Goal: Task Accomplishment & Management: Use online tool/utility

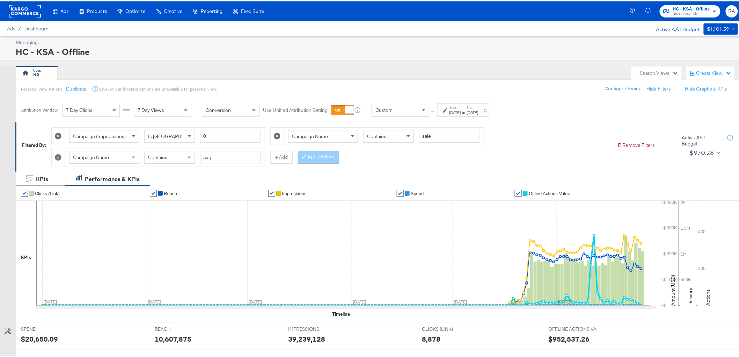
click at [58, 157] on icon at bounding box center [58, 156] width 7 height 7
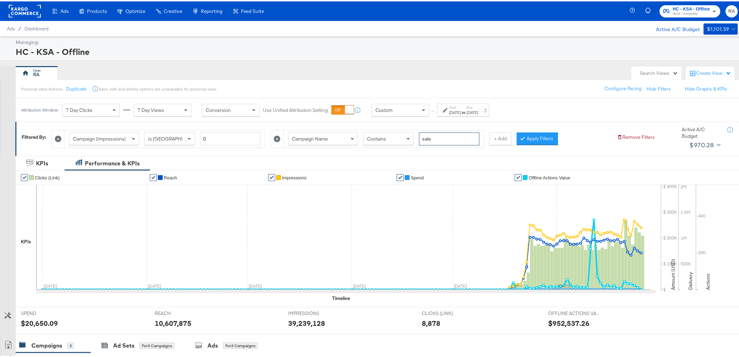
click at [437, 138] on input "sale" at bounding box center [449, 137] width 60 height 13
click at [437, 137] on input "sale" at bounding box center [449, 137] width 60 height 13
type input "BTS"
click at [537, 135] on button "Apply Filters" at bounding box center [537, 137] width 41 height 13
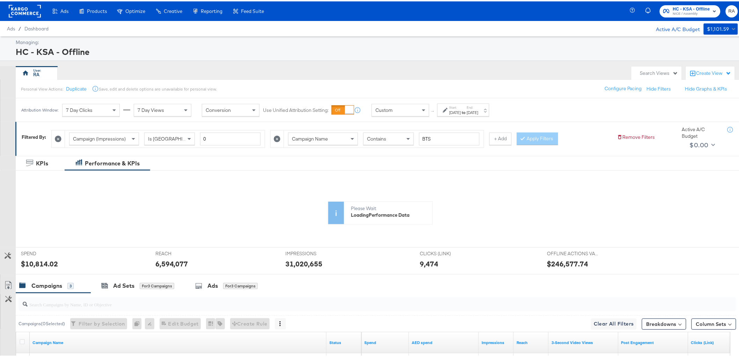
scroll to position [130, 0]
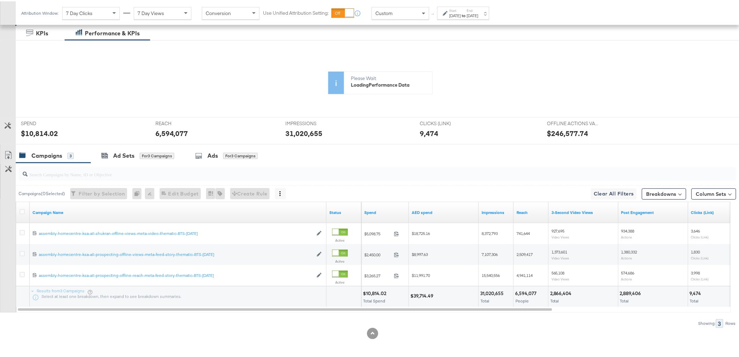
click at [24, 212] on div at bounding box center [23, 211] width 7 height 7
click at [21, 211] on icon at bounding box center [22, 210] width 5 height 5
click at [0, 0] on input "checkbox" at bounding box center [0, 0] width 0 height 0
drag, startPoint x: 20, startPoint y: 210, endPoint x: 26, endPoint y: 210, distance: 6.0
click at [20, 210] on icon at bounding box center [22, 210] width 5 height 5
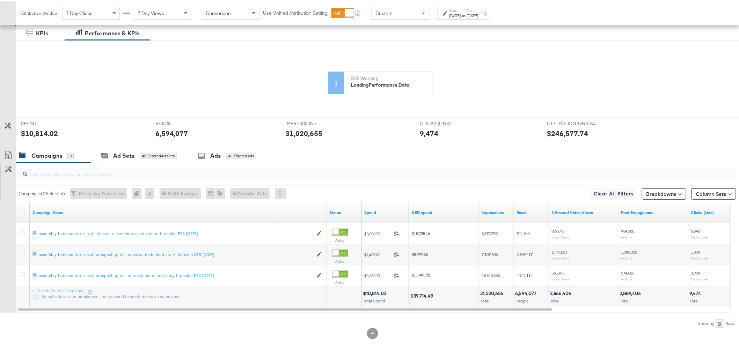
click at [0, 0] on input "checkbox" at bounding box center [0, 0] width 0 height 0
click at [218, 155] on div "Ads" at bounding box center [213, 154] width 10 height 8
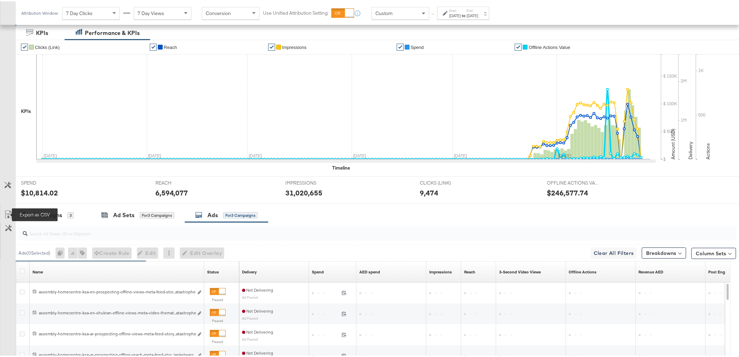
click at [8, 215] on icon at bounding box center [8, 213] width 8 height 8
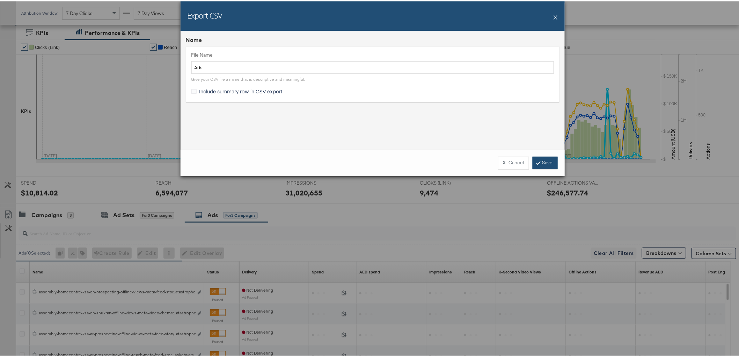
click at [549, 163] on link "Save" at bounding box center [545, 161] width 25 height 13
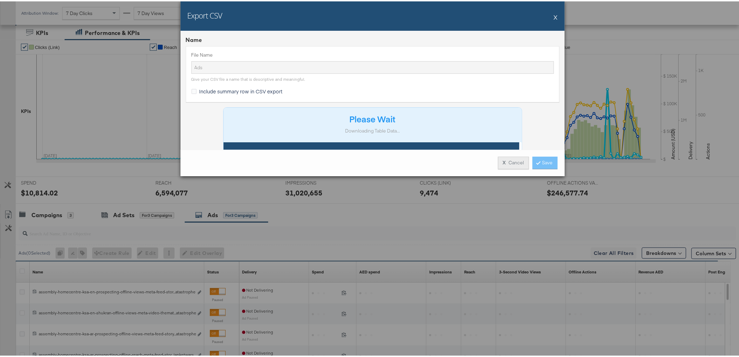
click at [518, 163] on button "X Cancel" at bounding box center [513, 161] width 31 height 13
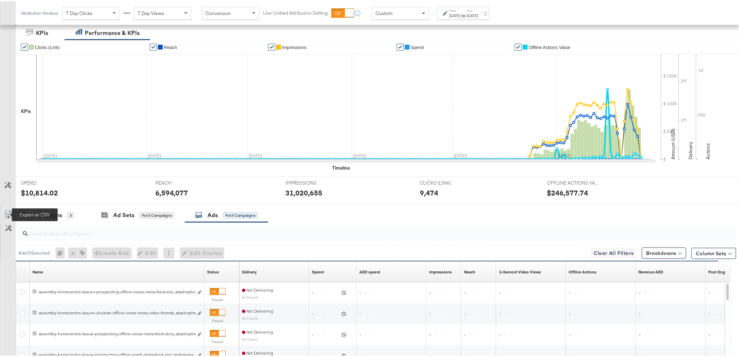
click at [8, 214] on icon at bounding box center [8, 213] width 8 height 8
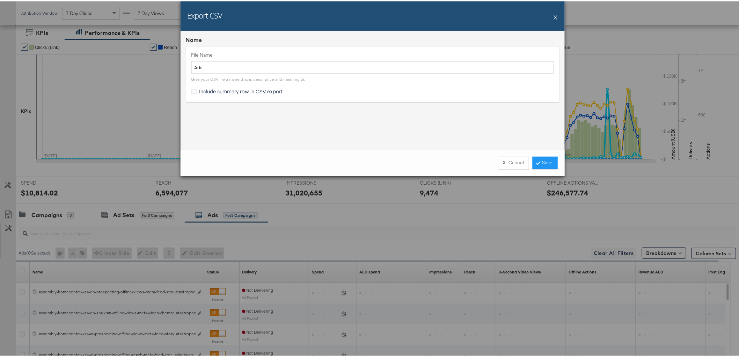
click at [556, 161] on div "X Cancel Save" at bounding box center [373, 161] width 384 height 27
click at [546, 159] on link "Save" at bounding box center [545, 161] width 25 height 13
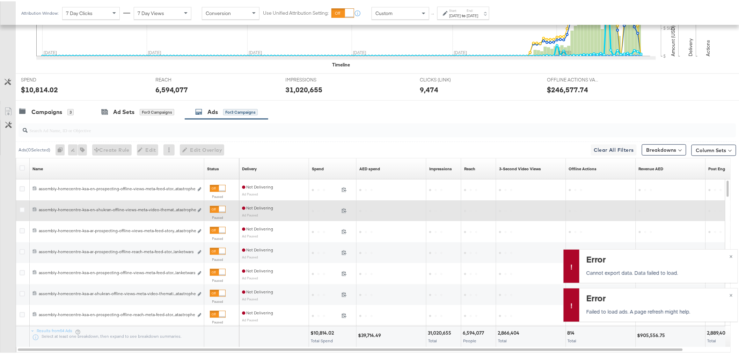
scroll to position [247, 0]
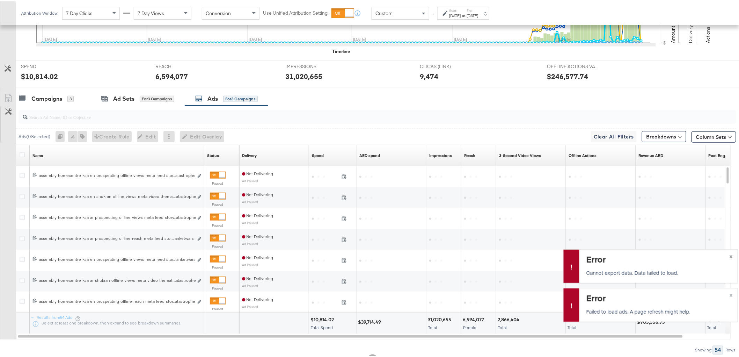
click at [730, 256] on span "×" at bounding box center [731, 254] width 3 height 8
click at [730, 294] on span "×" at bounding box center [731, 293] width 3 height 8
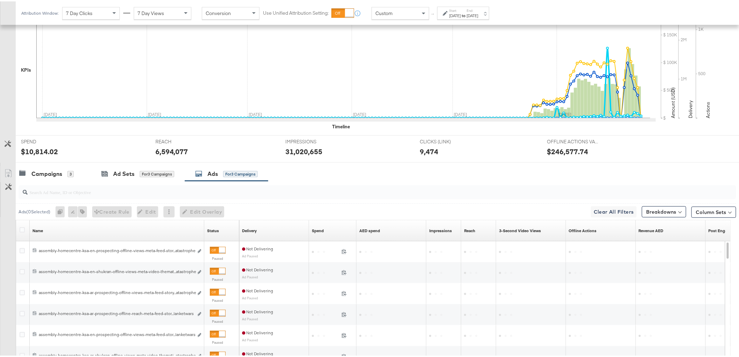
scroll to position [169, 0]
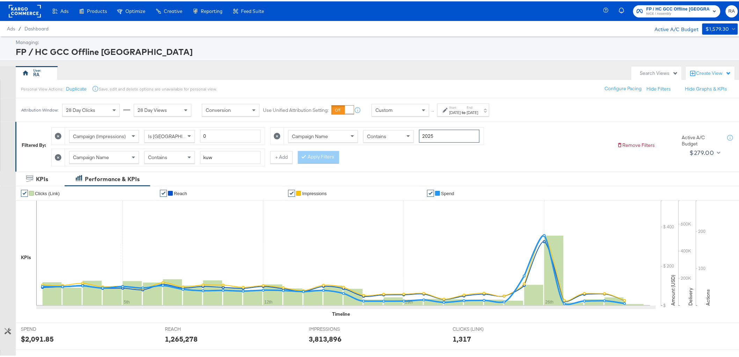
click at [446, 131] on input "2025" at bounding box center [449, 134] width 60 height 13
click at [280, 156] on button "+ Add" at bounding box center [281, 156] width 22 height 13
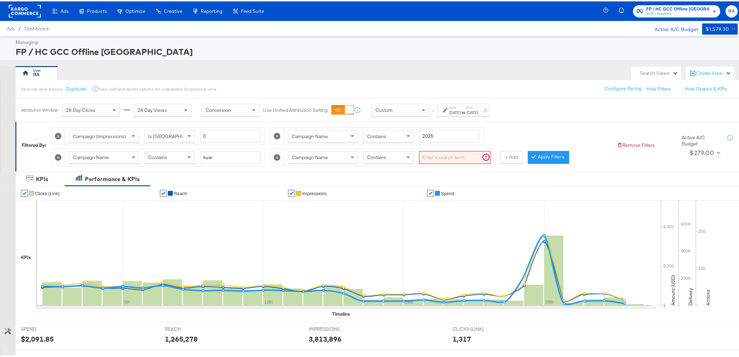
click at [453, 152] on input "search" at bounding box center [455, 156] width 72 height 13
type input "afford"
click at [479, 109] on div "Jun 30th 2025" at bounding box center [473, 111] width 12 height 6
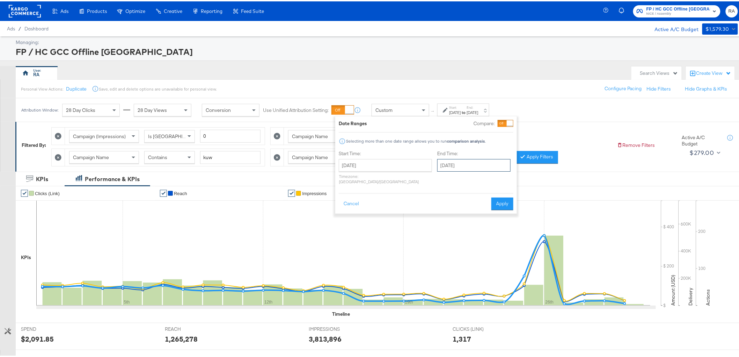
click at [457, 165] on input "June 30th 2025" at bounding box center [474, 164] width 73 height 13
click at [512, 180] on span "›" at bounding box center [517, 178] width 11 height 10
click at [463, 237] on td "26" at bounding box center [469, 238] width 12 height 10
type input "[DATE]"
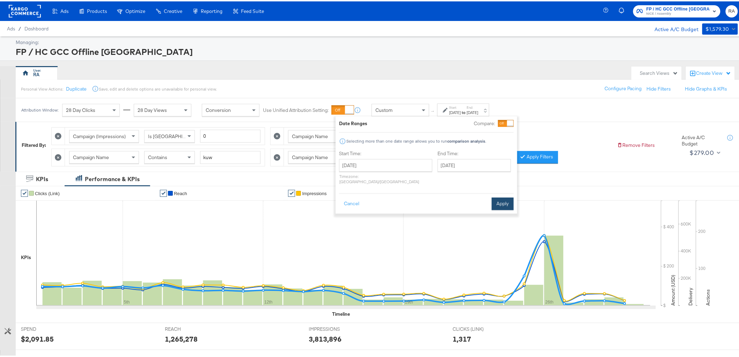
click at [501, 196] on button "Apply" at bounding box center [503, 202] width 22 height 13
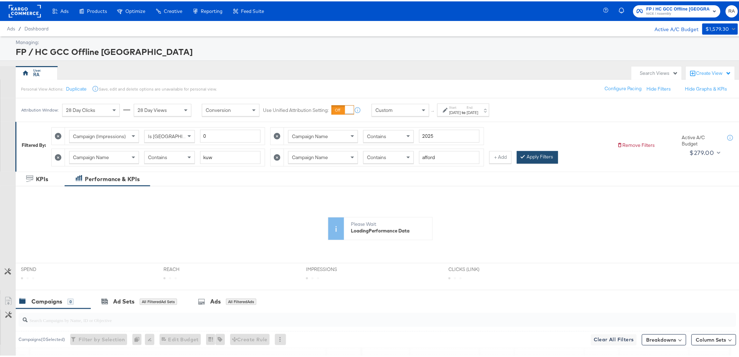
click at [526, 157] on button "Apply Filters" at bounding box center [537, 156] width 41 height 13
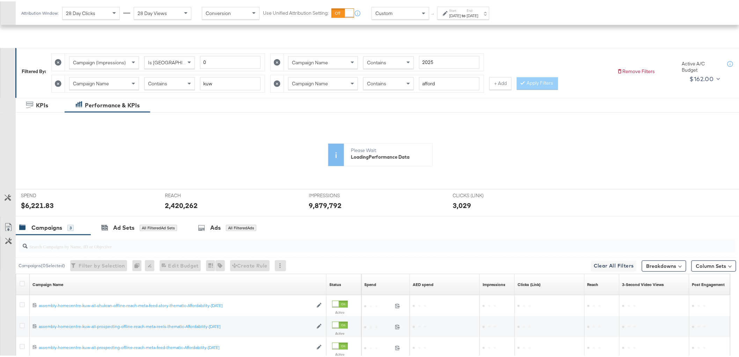
scroll to position [146, 0]
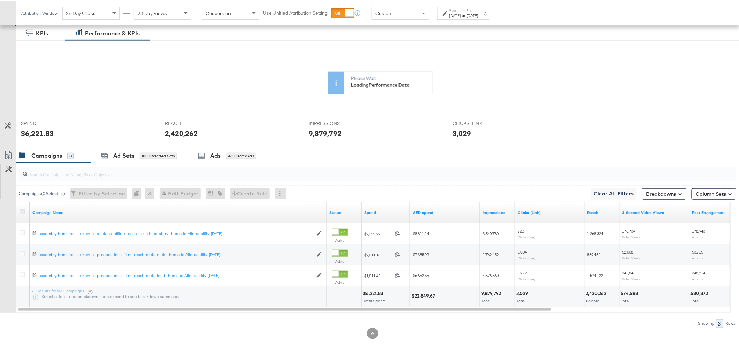
click at [21, 208] on icon at bounding box center [22, 210] width 5 height 5
click at [0, 0] on input "checkbox" at bounding box center [0, 0] width 0 height 0
click at [9, 153] on icon at bounding box center [8, 154] width 8 height 8
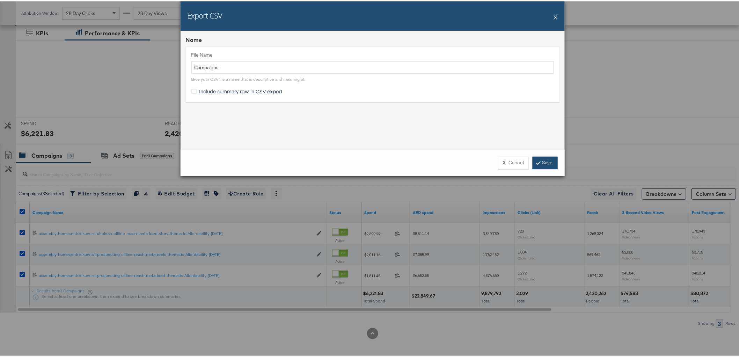
click at [540, 164] on link "Save" at bounding box center [545, 161] width 25 height 13
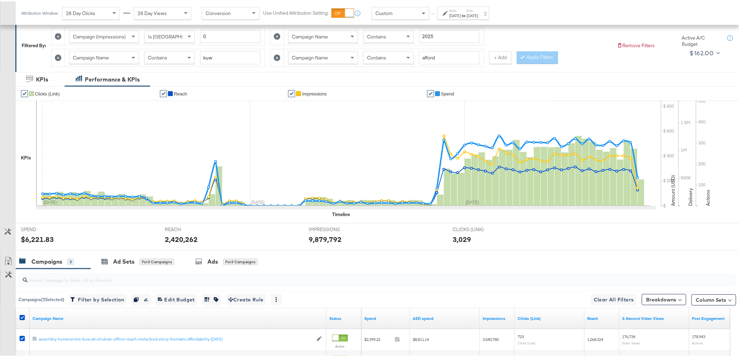
scroll to position [0, 0]
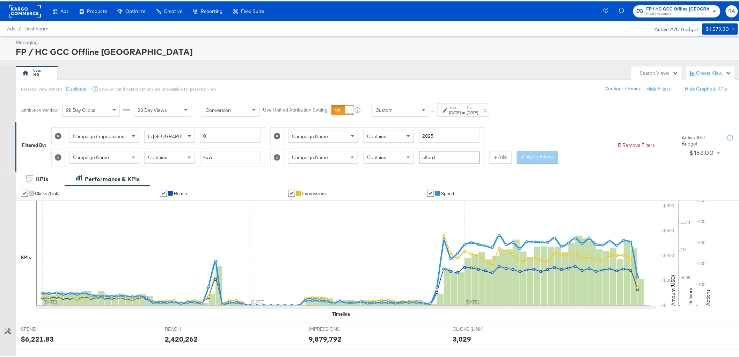
click at [458, 156] on input "afford" at bounding box center [449, 156] width 60 height 13
click at [526, 158] on button "Apply Filters" at bounding box center [537, 156] width 41 height 13
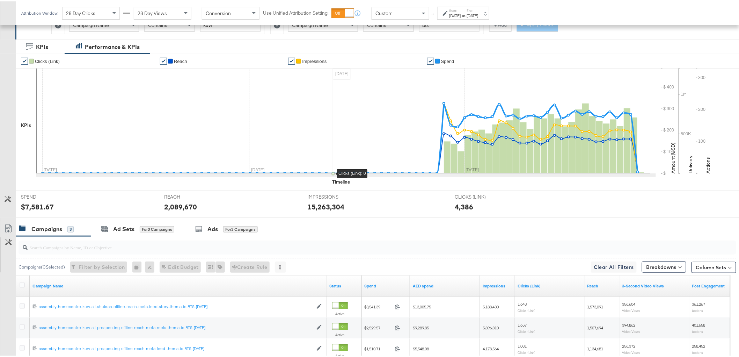
scroll to position [194, 0]
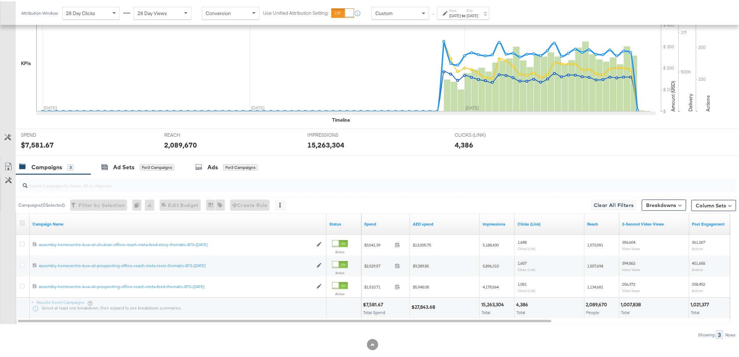
click at [22, 222] on icon at bounding box center [22, 221] width 5 height 5
click at [0, 0] on input "checkbox" at bounding box center [0, 0] width 0 height 0
click at [20, 222] on icon at bounding box center [22, 221] width 5 height 5
click at [0, 0] on input "checkbox" at bounding box center [0, 0] width 0 height 0
click at [5, 164] on icon at bounding box center [8, 165] width 8 height 8
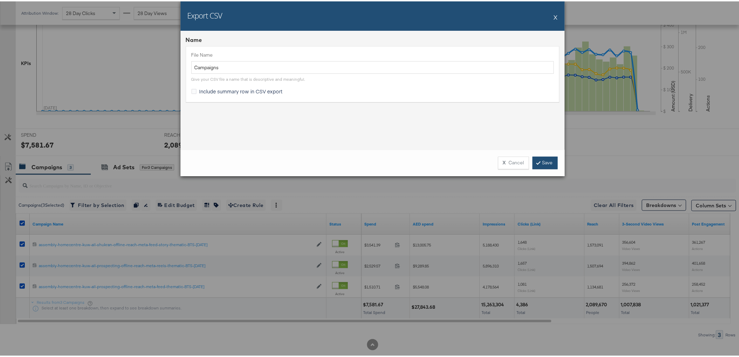
click at [547, 163] on link "Save" at bounding box center [545, 161] width 25 height 13
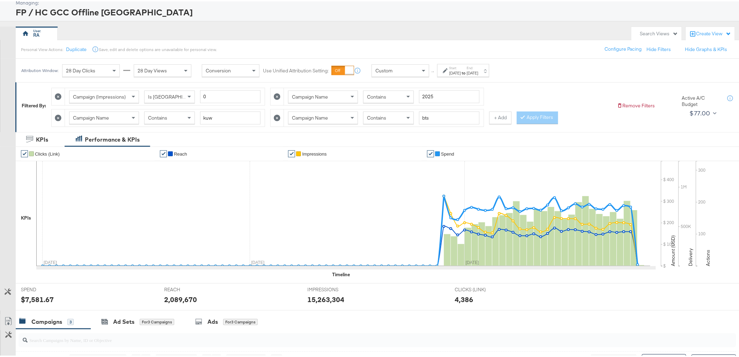
scroll to position [39, 0]
click at [471, 117] on input "bts" at bounding box center [449, 117] width 60 height 13
type input "sep"
click at [529, 113] on button "Apply Filters" at bounding box center [537, 117] width 41 height 13
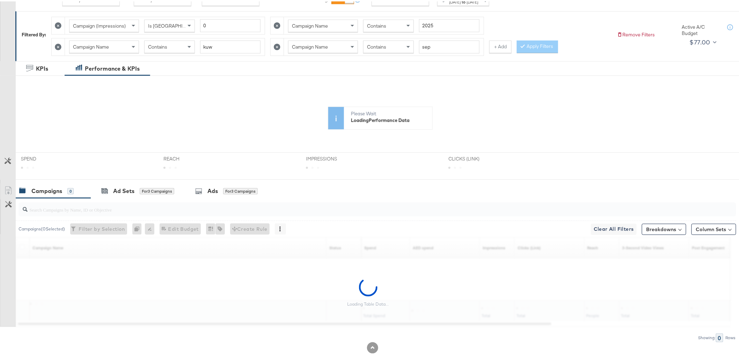
scroll to position [125, 0]
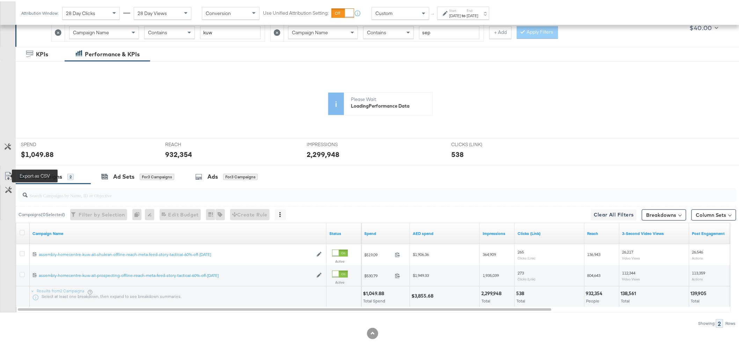
click at [8, 173] on icon at bounding box center [8, 175] width 8 height 8
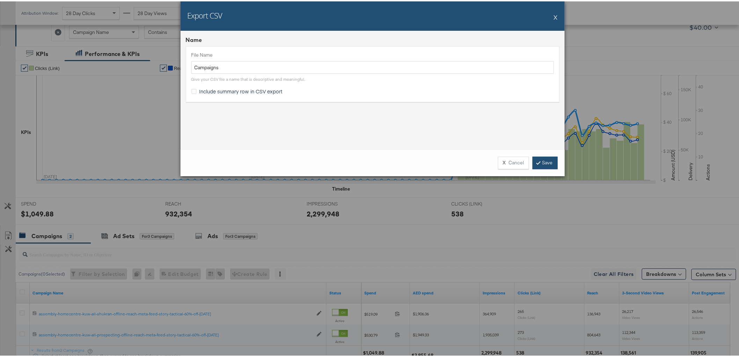
click at [538, 163] on icon at bounding box center [539, 161] width 2 height 4
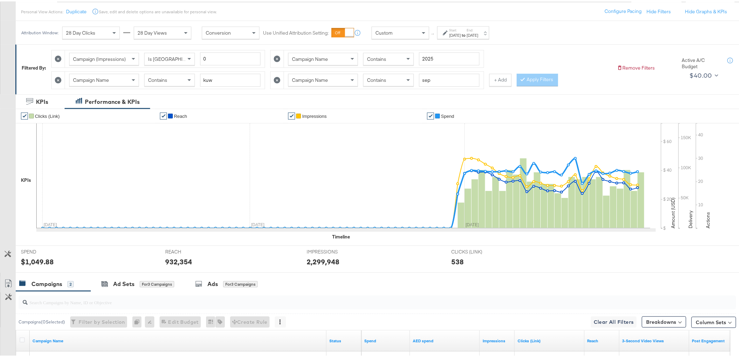
scroll to position [9, 0]
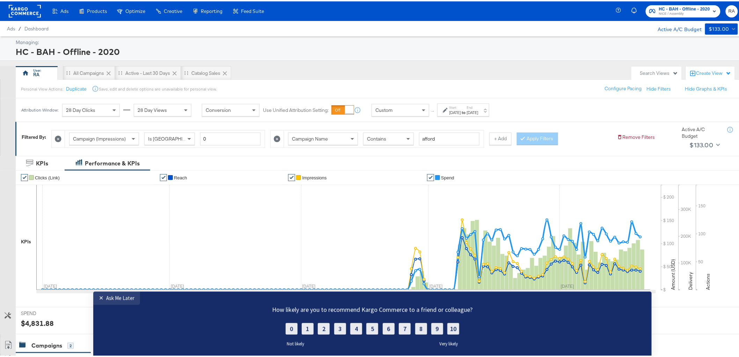
click at [490, 103] on div "Start: [DATE] to End: [DATE]" at bounding box center [464, 108] width 52 height 13
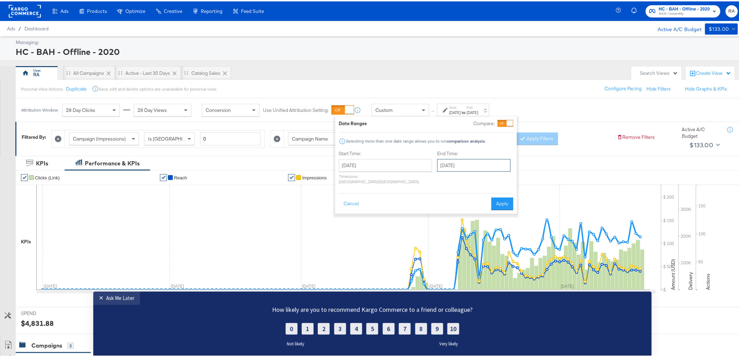
click at [481, 161] on input "[DATE]" at bounding box center [474, 164] width 73 height 13
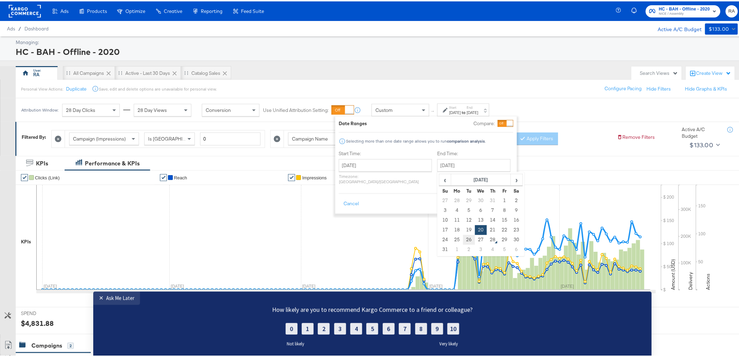
click at [463, 237] on td "26" at bounding box center [469, 238] width 12 height 10
type input "[DATE]"
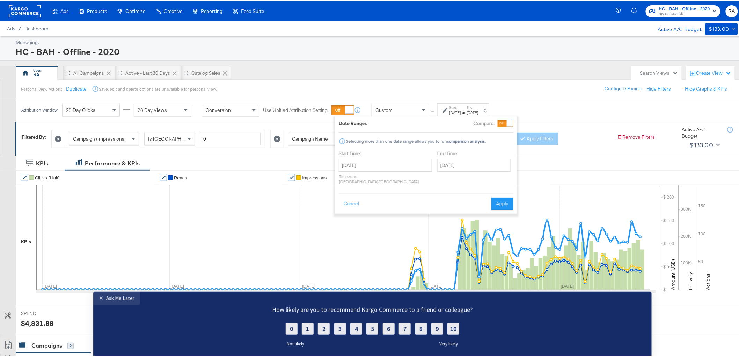
drag, startPoint x: 497, startPoint y: 196, endPoint x: 544, endPoint y: 155, distance: 62.4
click at [498, 196] on button "Apply" at bounding box center [503, 202] width 22 height 13
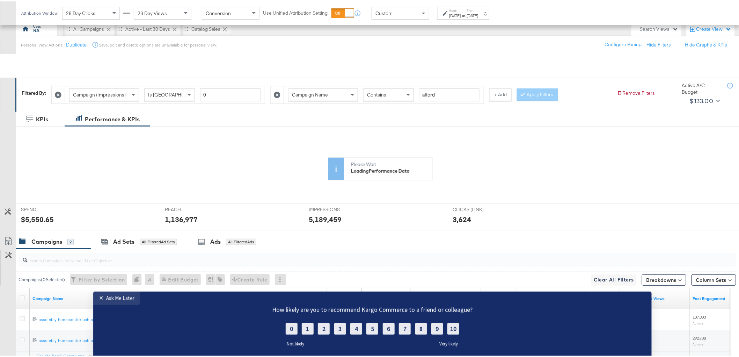
scroll to position [109, 0]
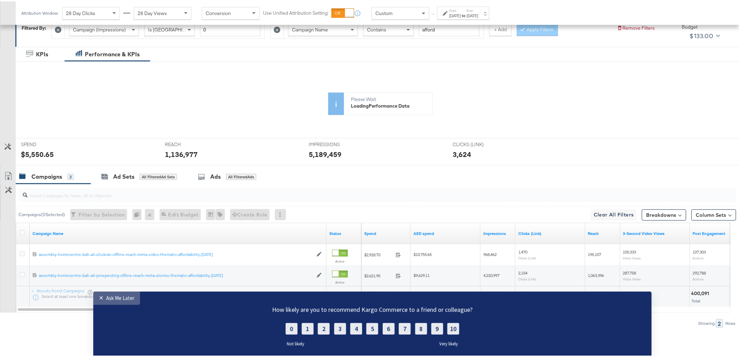
click at [116, 300] on div "Ask Me Later" at bounding box center [120, 297] width 28 height 7
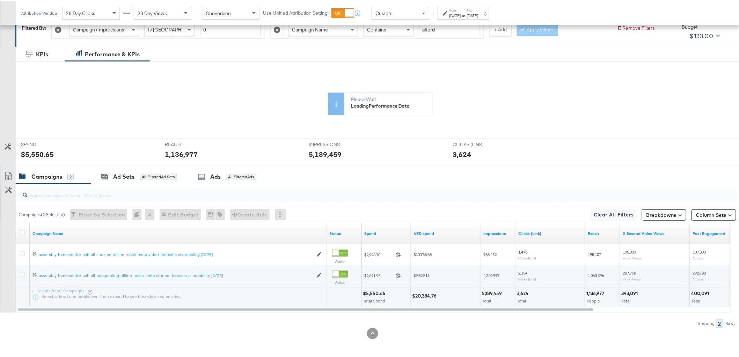
click at [2, 173] on link "Export as CSV" at bounding box center [8, 176] width 16 height 16
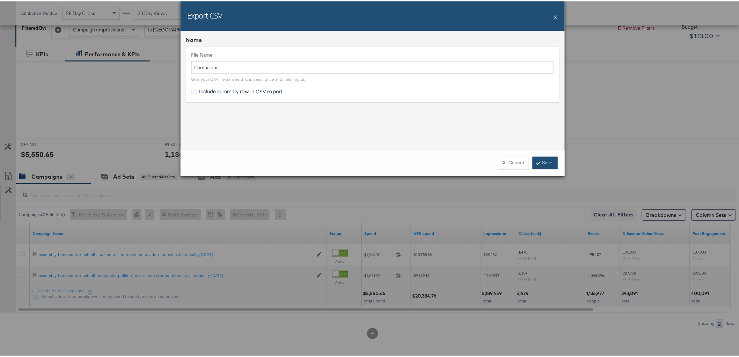
click at [546, 163] on link "Save" at bounding box center [545, 161] width 25 height 13
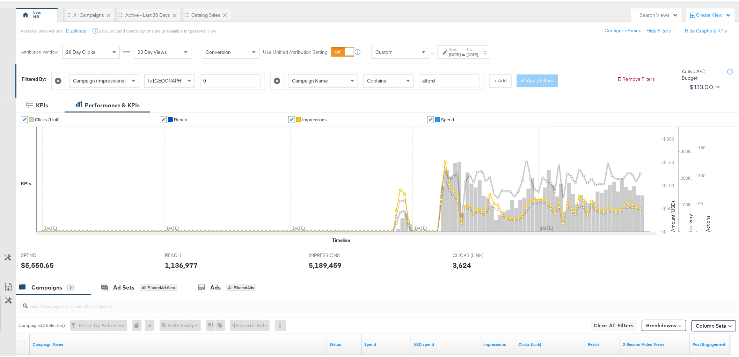
scroll to position [0, 0]
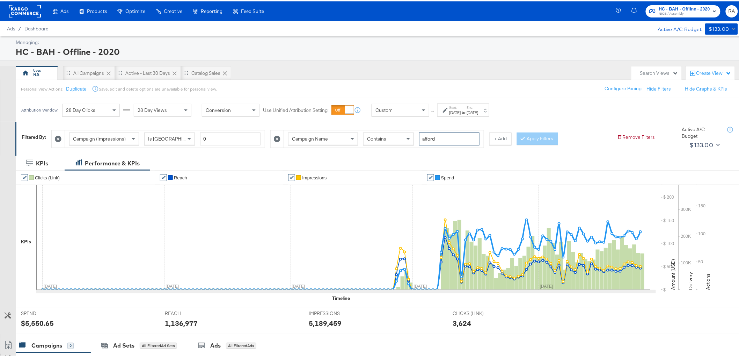
click at [437, 137] on input "afford" at bounding box center [449, 137] width 60 height 13
type input "bts"
drag, startPoint x: 536, startPoint y: 136, endPoint x: 528, endPoint y: 139, distance: 8.7
click at [536, 136] on button "Apply Filters" at bounding box center [537, 137] width 41 height 13
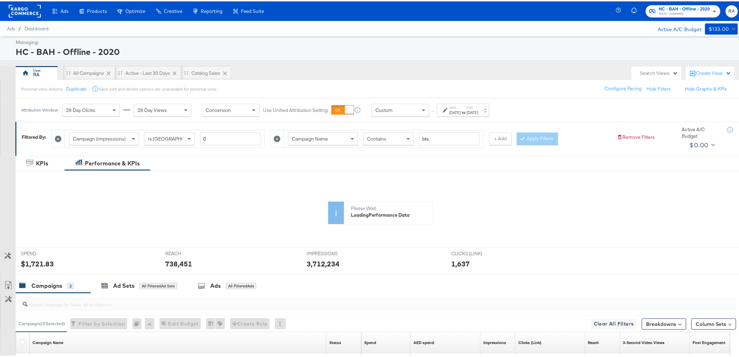
scroll to position [109, 0]
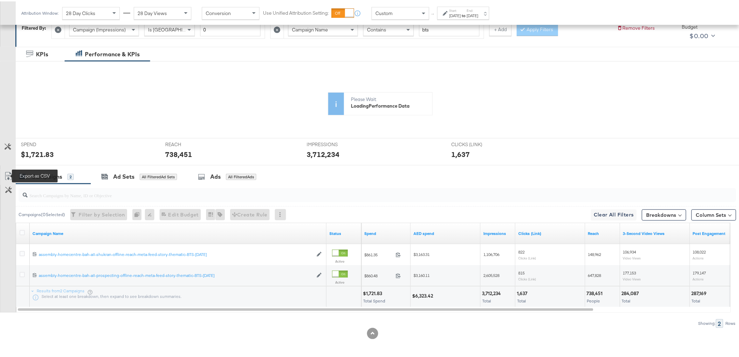
click at [9, 172] on icon at bounding box center [8, 175] width 8 height 8
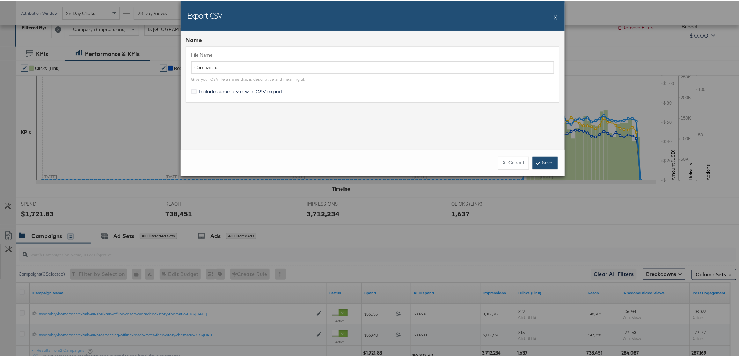
click at [540, 159] on link "Save" at bounding box center [545, 161] width 25 height 13
